Goal: Task Accomplishment & Management: Complete application form

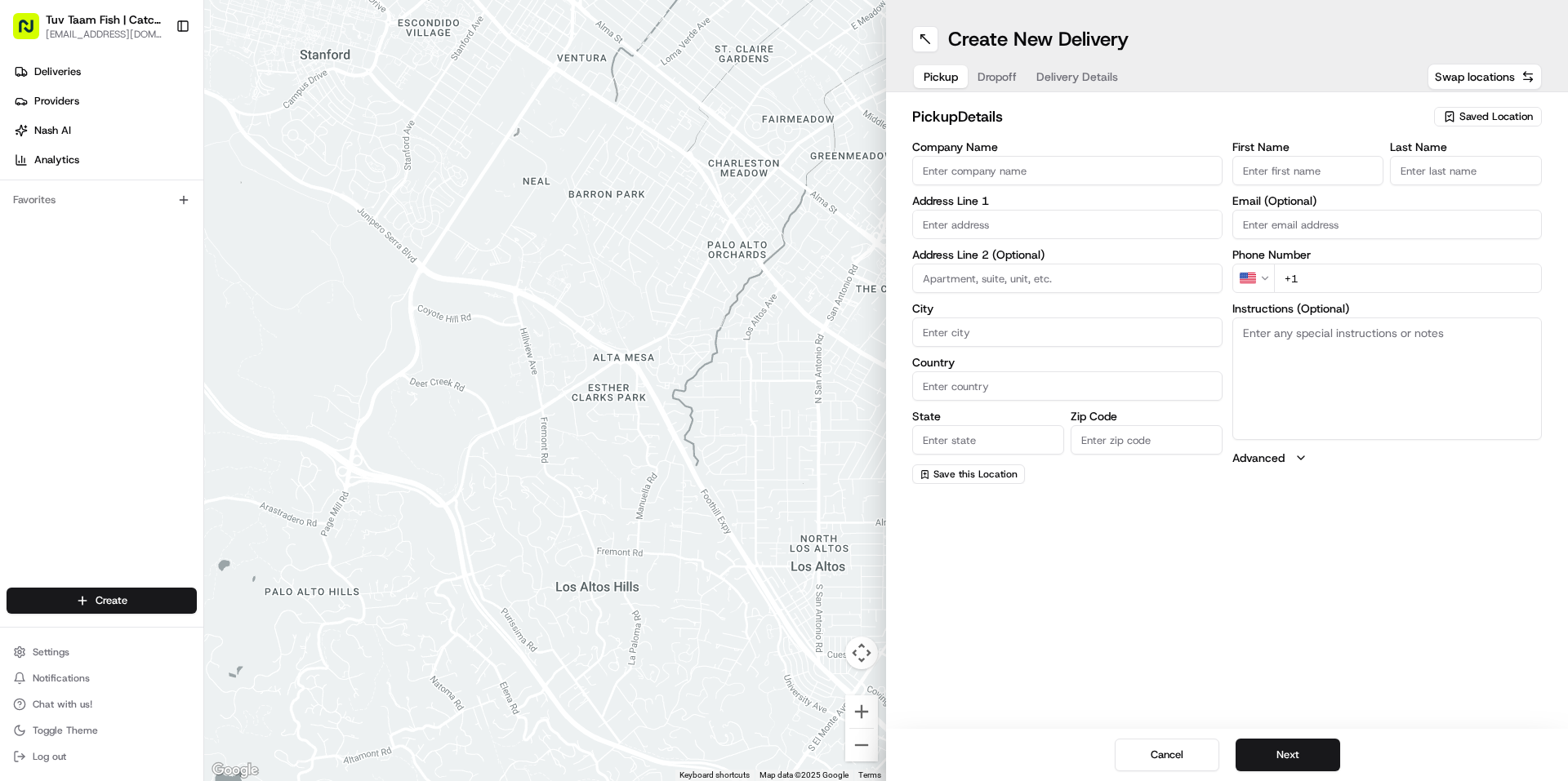
click at [1452, 122] on icon "button" at bounding box center [1449, 116] width 13 height 13
click at [1420, 185] on span "Catch & Co" at bounding box center [1460, 178] width 201 height 15
type input "Catch & Co"
type input "[STREET_ADDRESS]"
type input "[GEOGRAPHIC_DATA]"
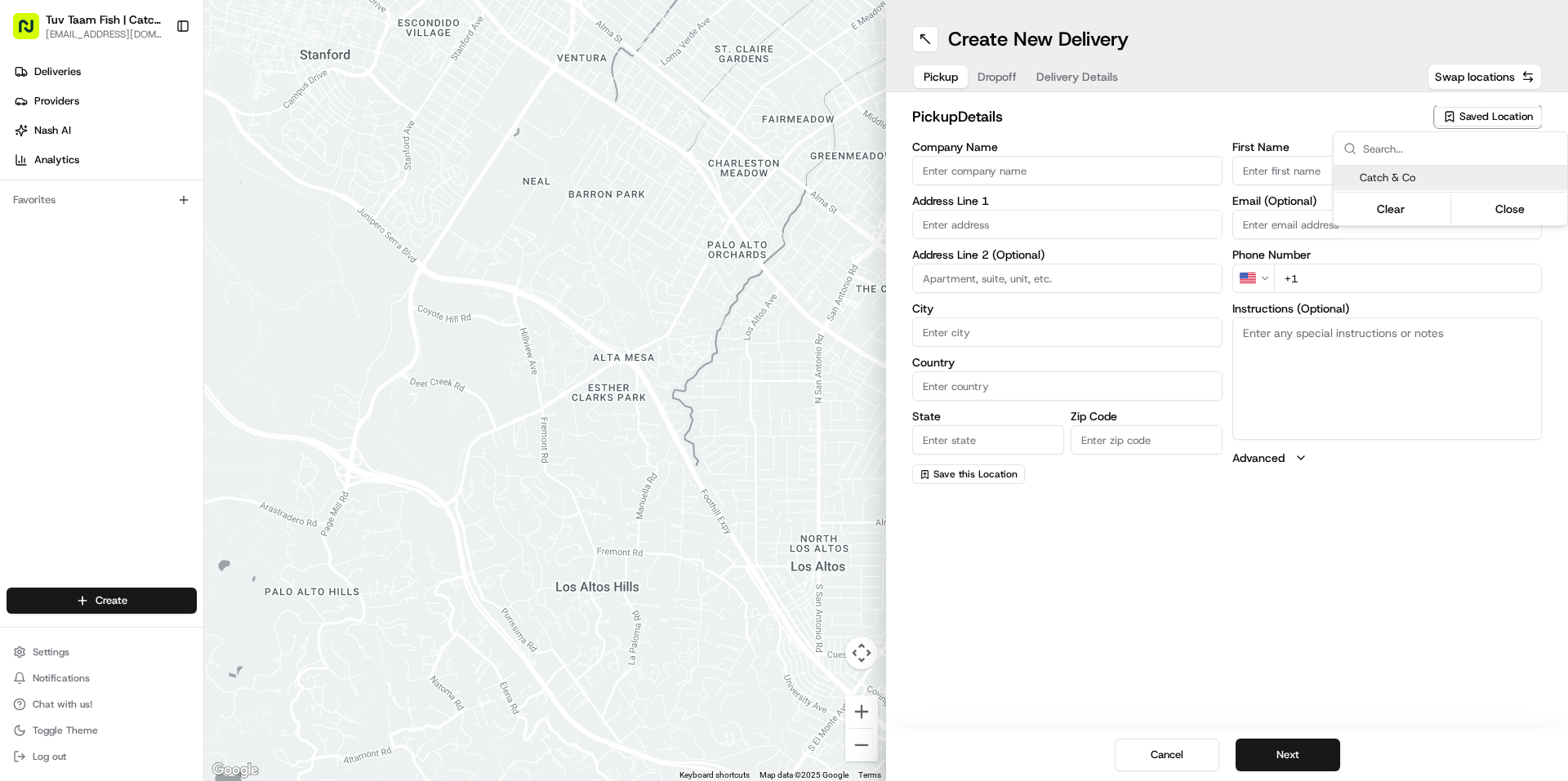
type input "US"
type input "NY"
type input "11219"
type input "[PERSON_NAME]"
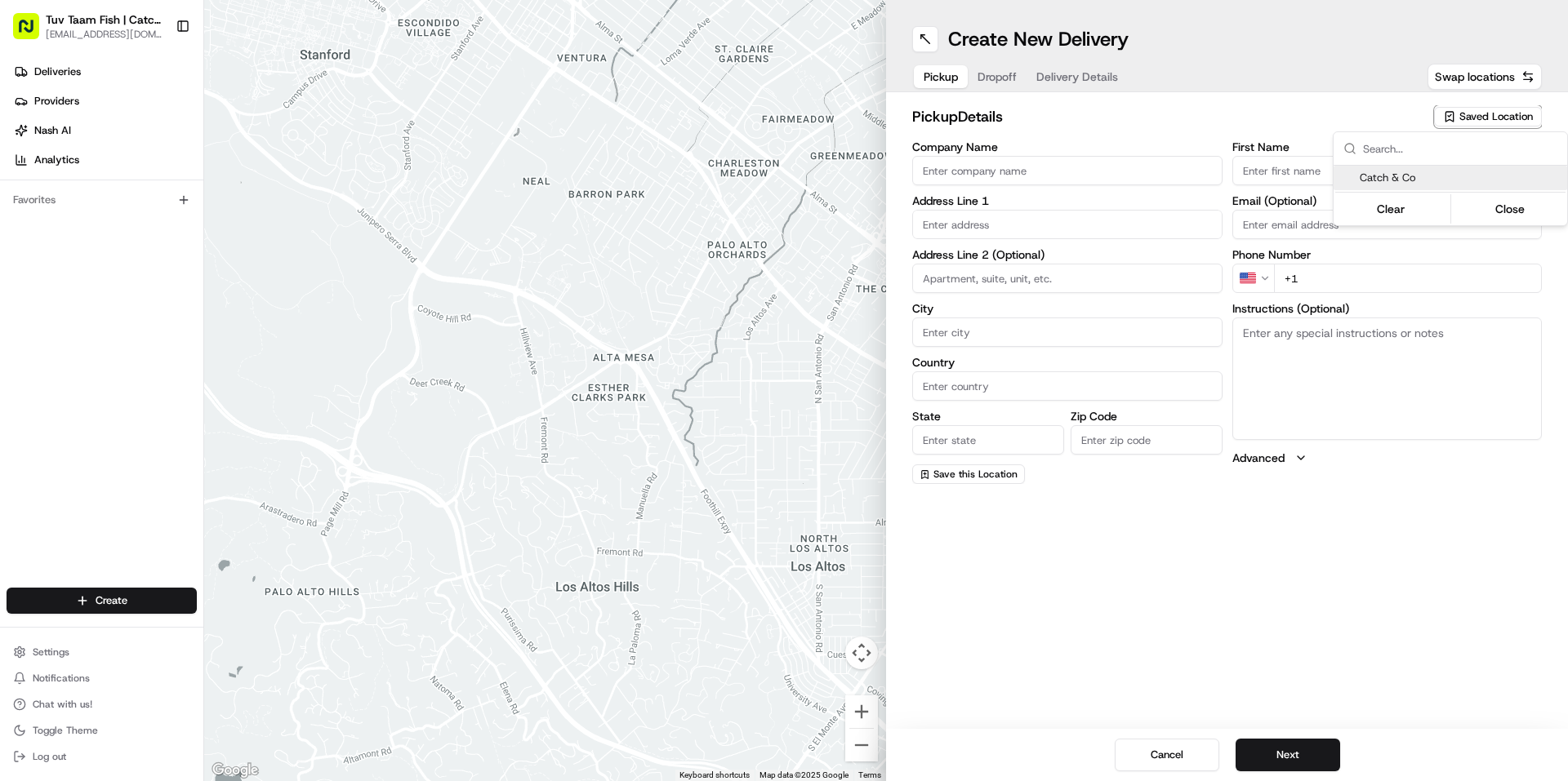
type input "[EMAIL_ADDRESS][DOMAIN_NAME]"
type input "[PHONE_NUMBER]"
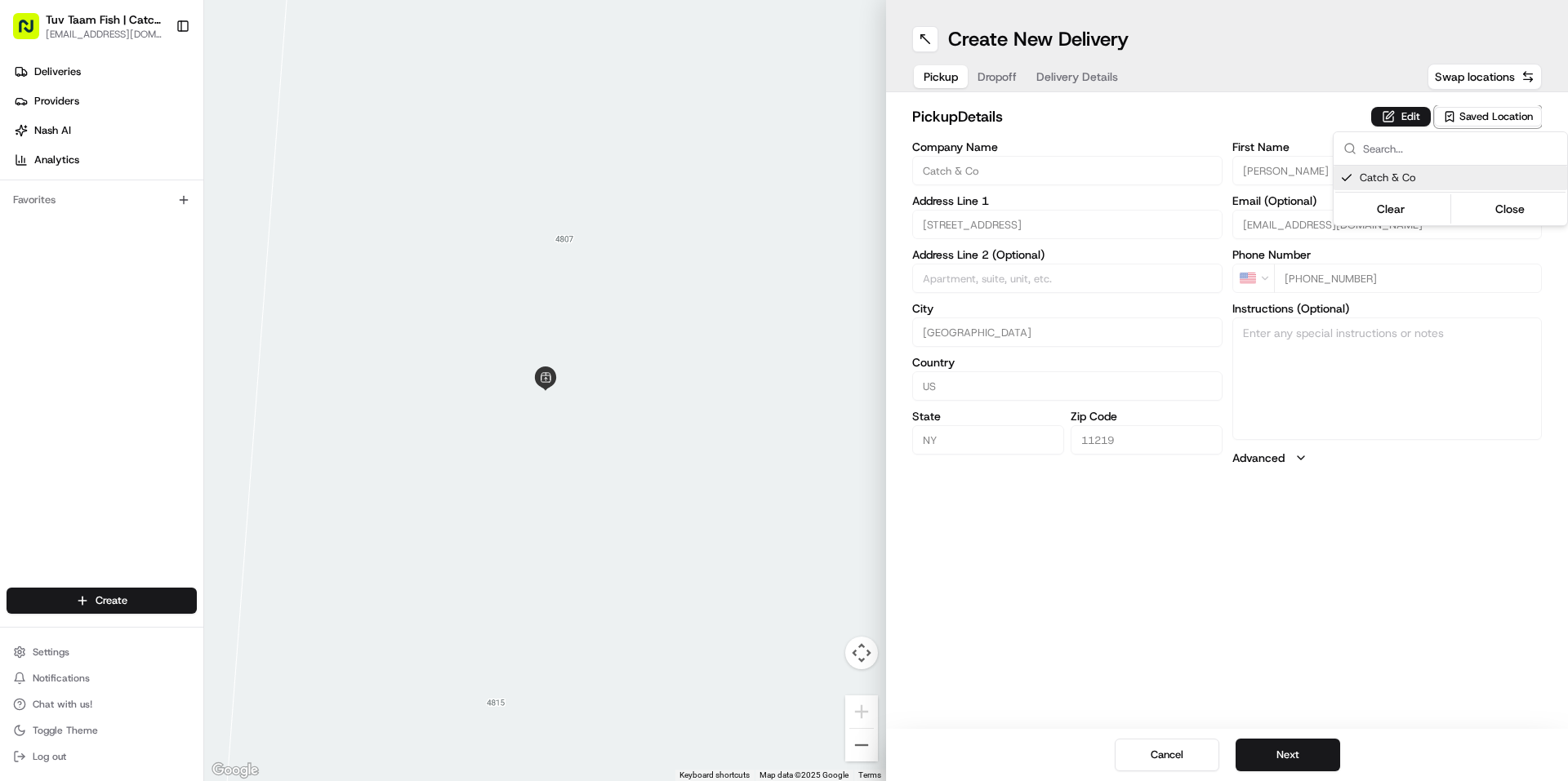
click at [1292, 759] on html "Tuv Taam Fish | Catch & Co. [EMAIL_ADDRESS][DOMAIN_NAME] Toggle Sidebar Deliver…" at bounding box center [784, 390] width 1568 height 781
click at [1293, 754] on button "Next" at bounding box center [1288, 754] width 105 height 33
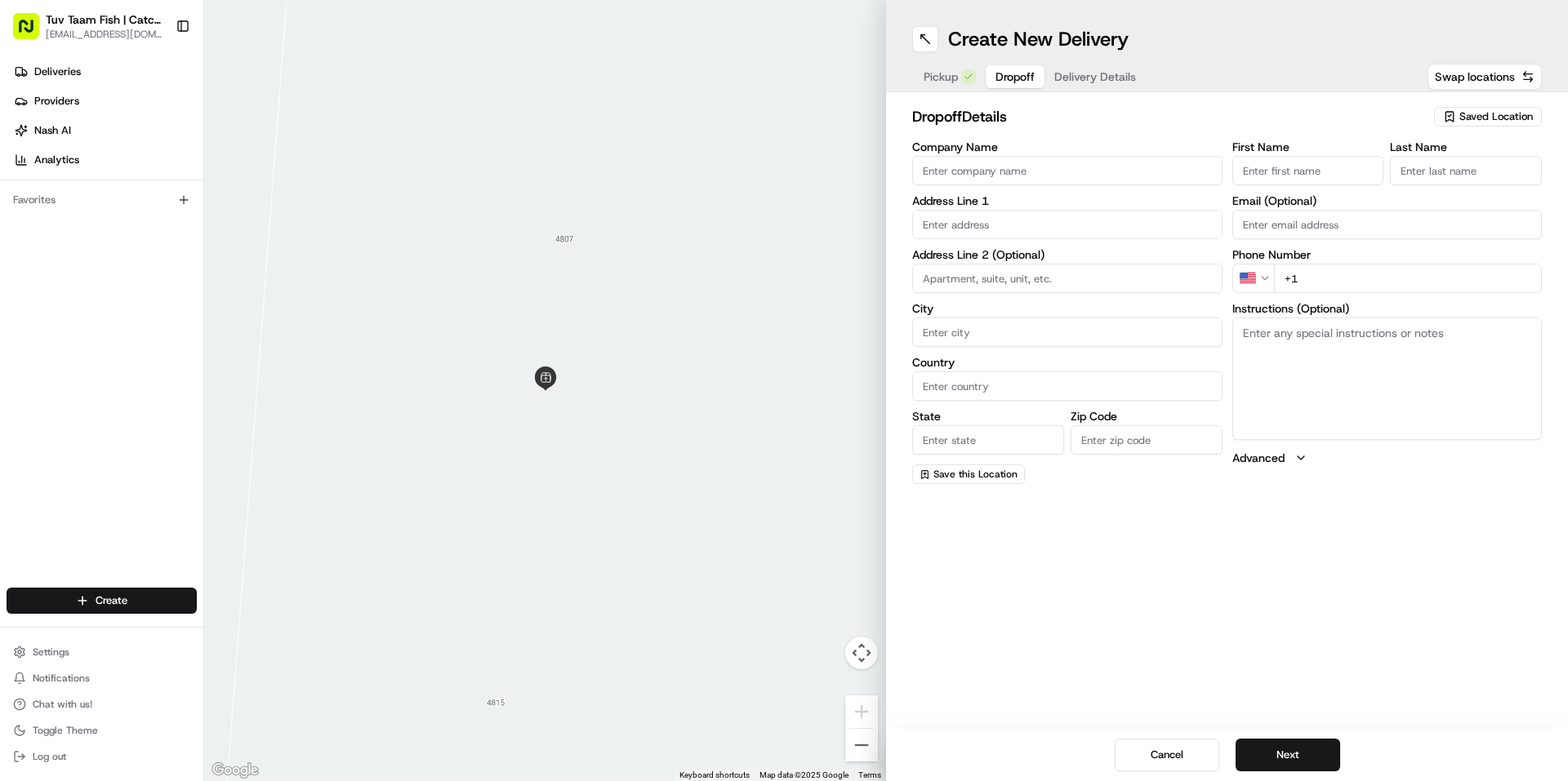
click at [1469, 113] on span "Saved Location" at bounding box center [1495, 116] width 74 height 15
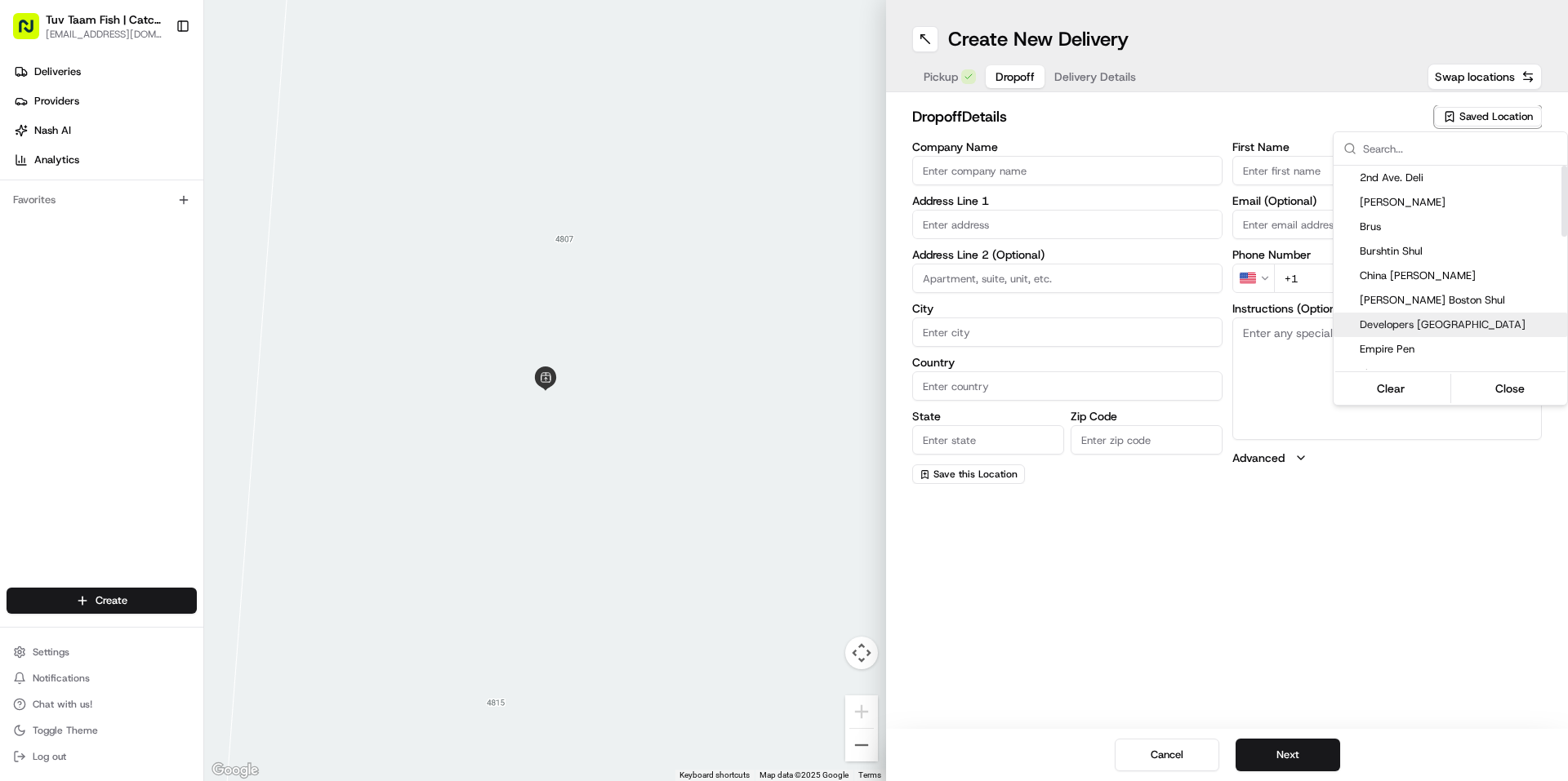
click at [1407, 320] on span "Developers [GEOGRAPHIC_DATA]" at bounding box center [1460, 324] width 201 height 15
type input "Developers [GEOGRAPHIC_DATA]"
type input "[STREET_ADDRESS]"
type input "5th Floor"
type input "[GEOGRAPHIC_DATA]"
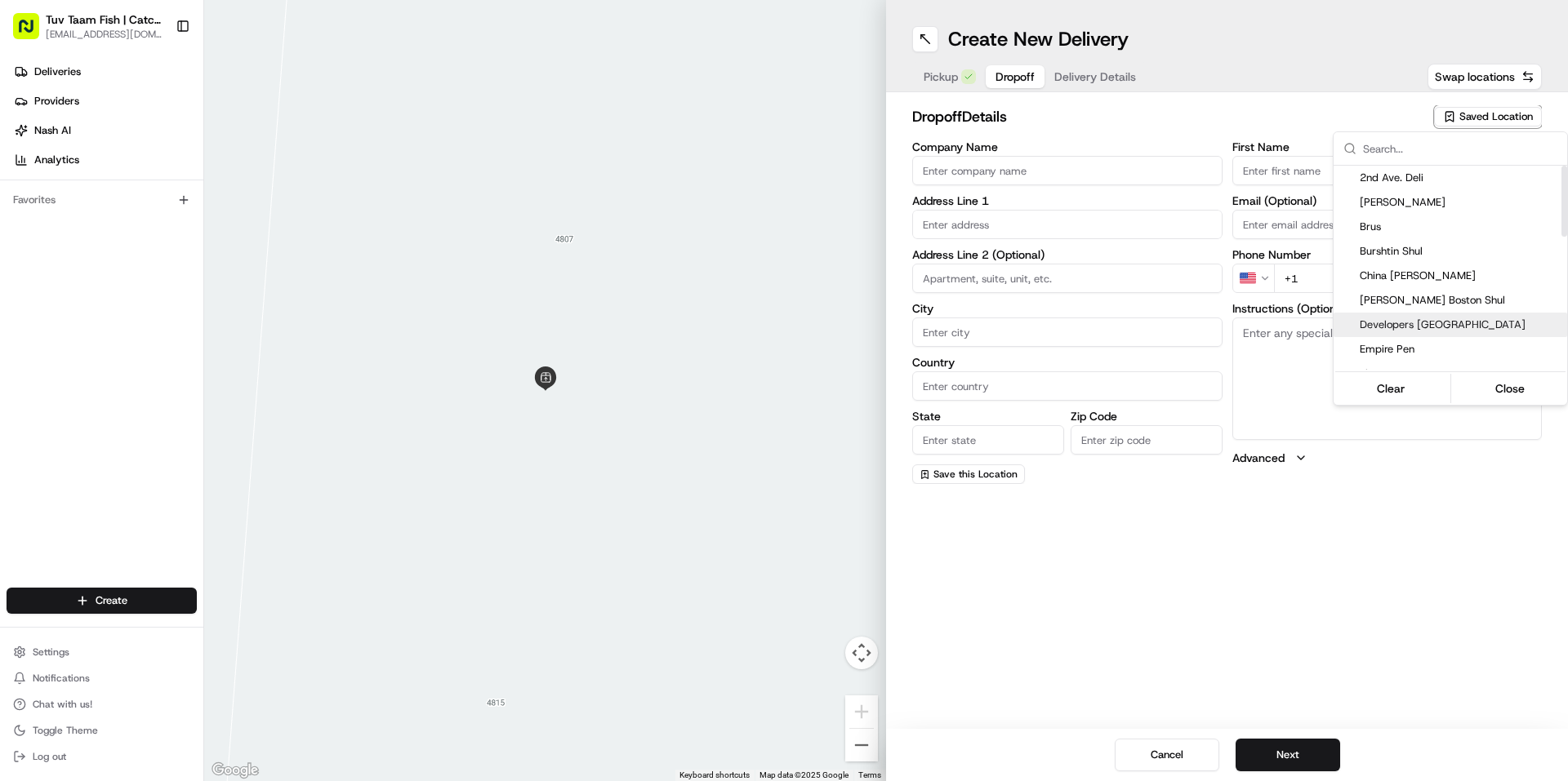
type input "US"
type input "NY"
type input "11220"
type input "[PHONE_NUMBER]"
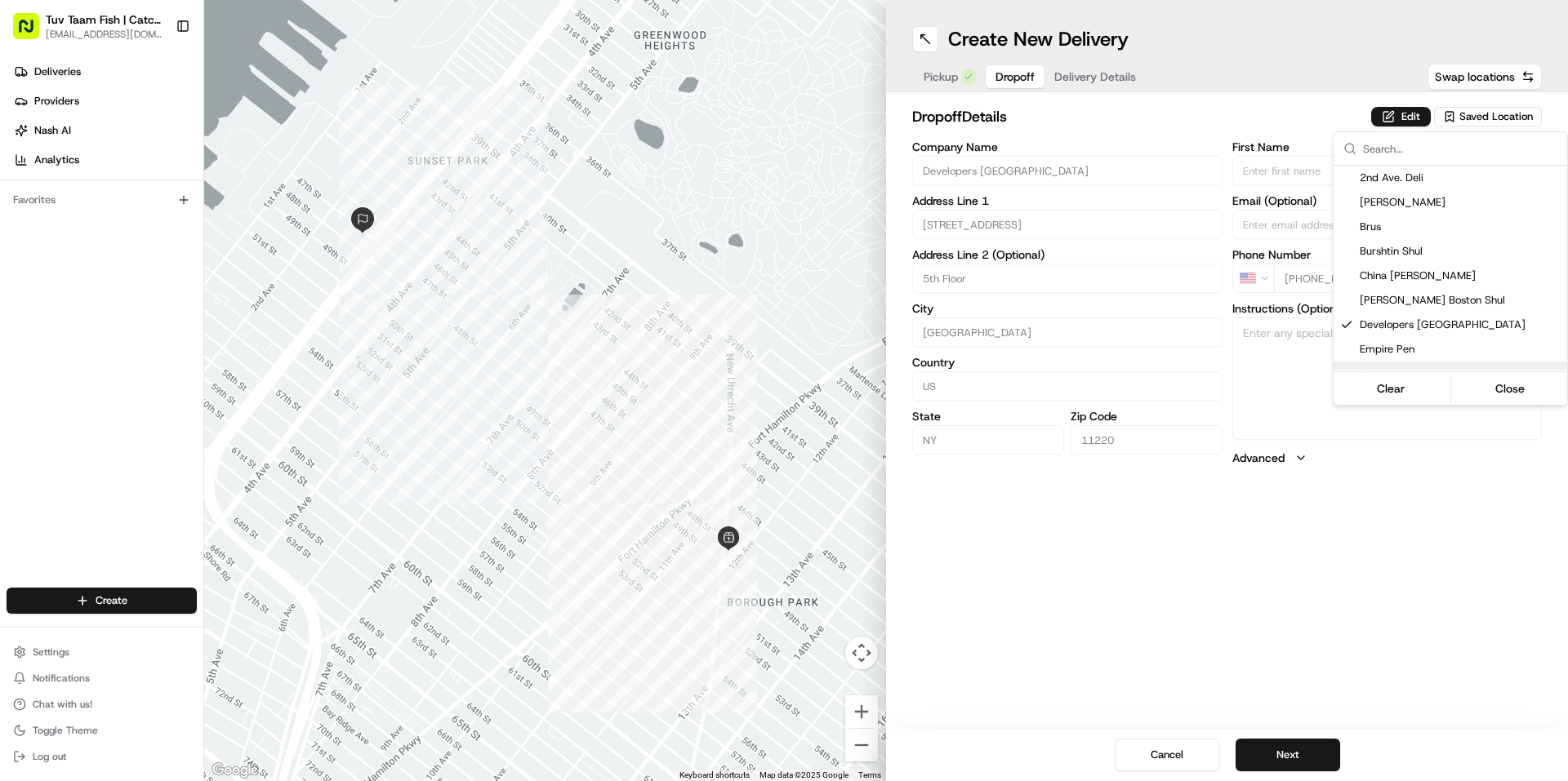
click at [1343, 536] on html "Tuv Taam Fish | Catch & Co. [EMAIL_ADDRESS][DOMAIN_NAME] Toggle Sidebar Deliver…" at bounding box center [784, 390] width 1568 height 781
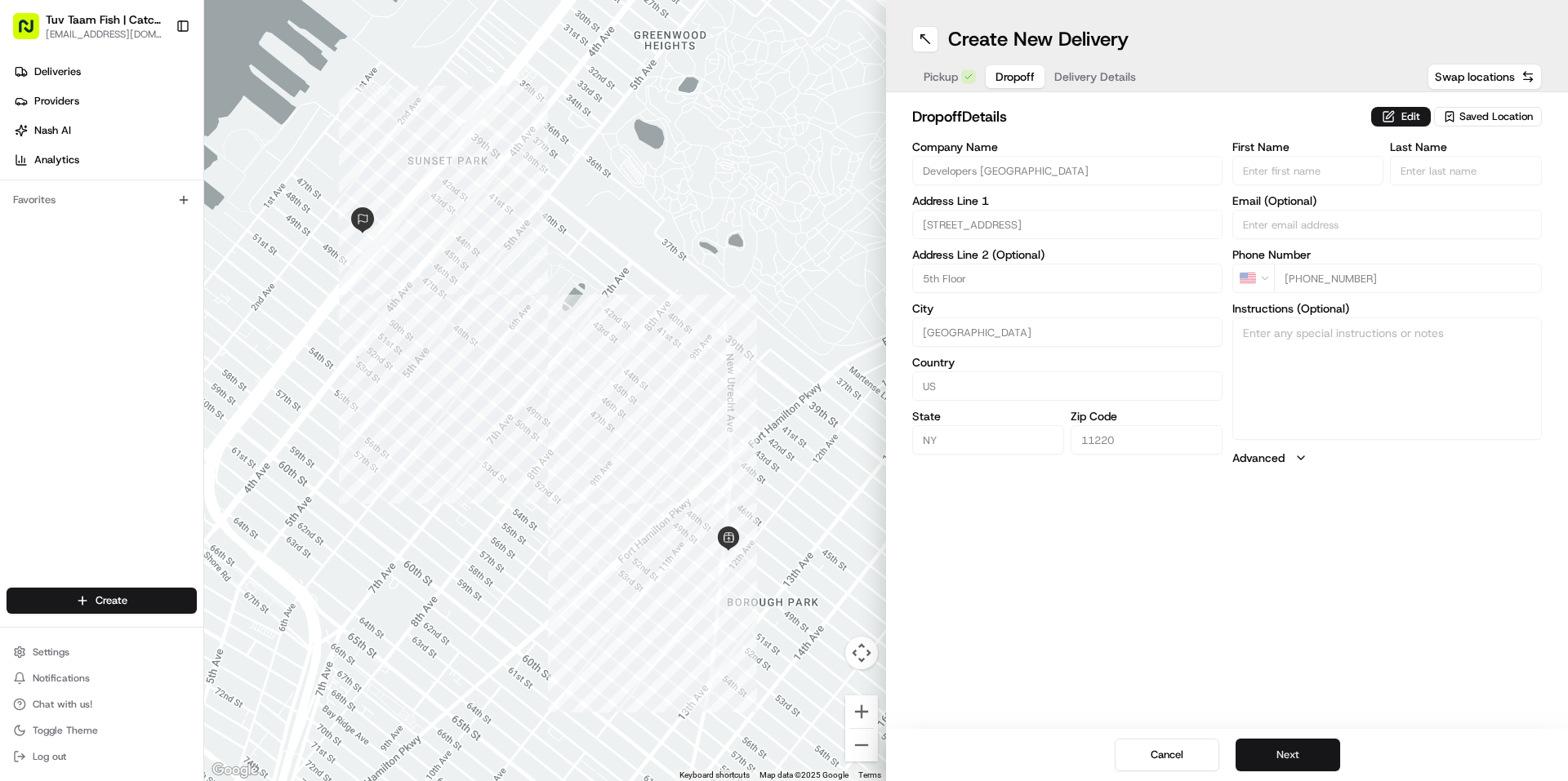
click at [1293, 745] on button "Next" at bounding box center [1288, 754] width 105 height 33
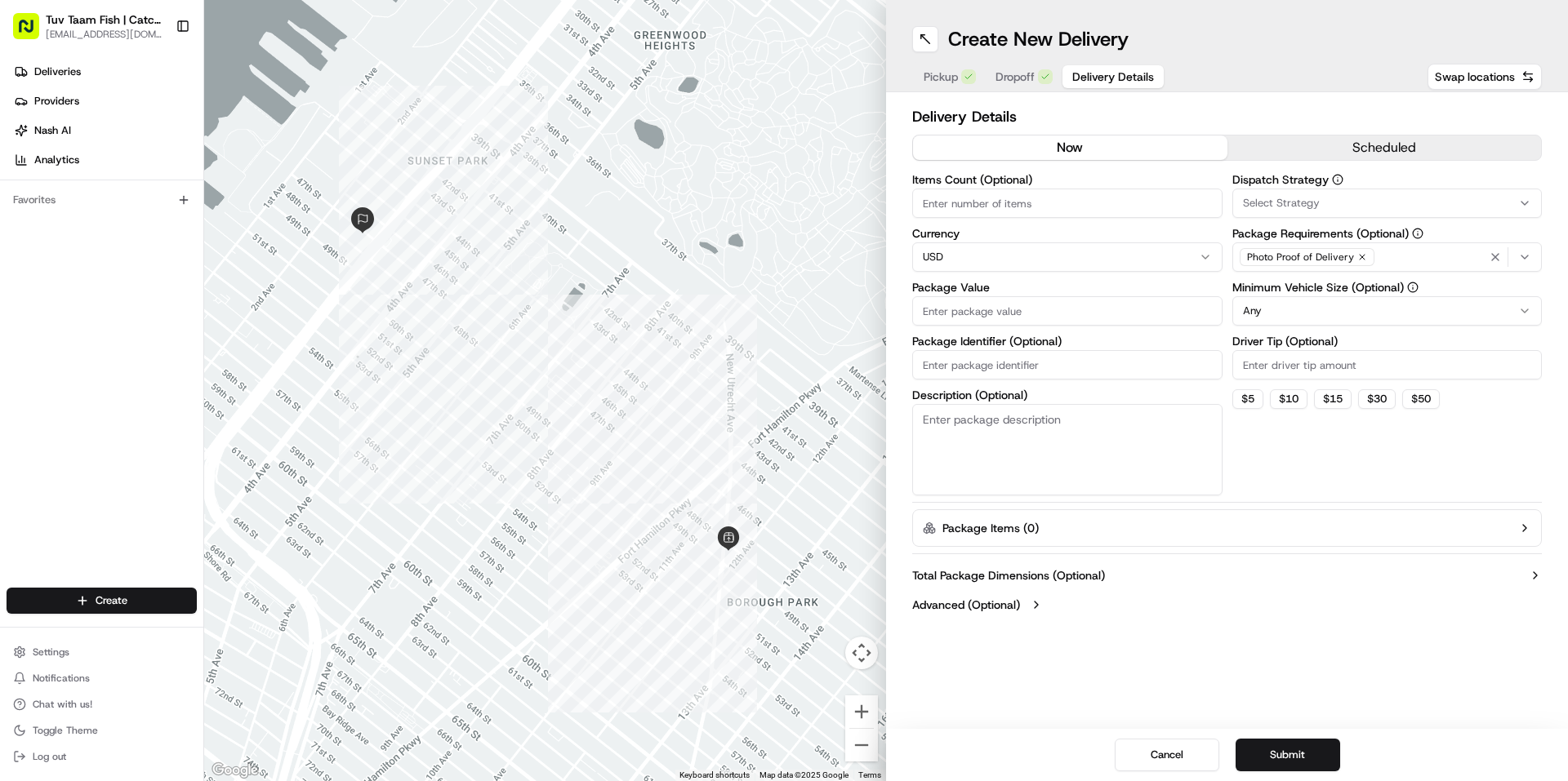
click at [1043, 315] on input "Package Value" at bounding box center [1067, 310] width 310 height 29
type input "15"
click at [1277, 762] on button "Submit" at bounding box center [1288, 754] width 105 height 33
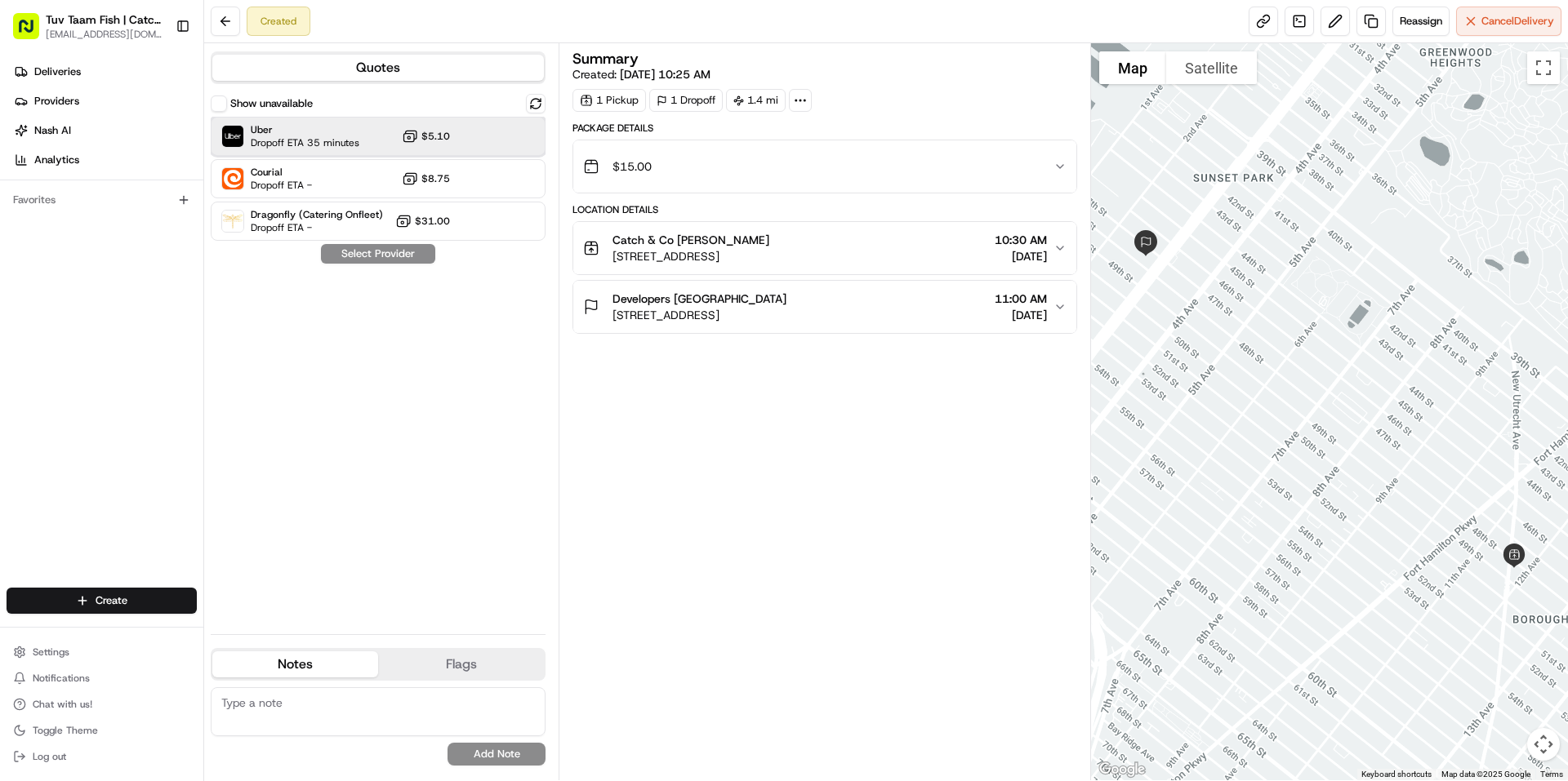
click at [342, 134] on span "Uber" at bounding box center [305, 130] width 108 height 13
click at [364, 248] on button "Assign Provider" at bounding box center [378, 254] width 116 height 20
